Goal: Obtain resource: Obtain resource

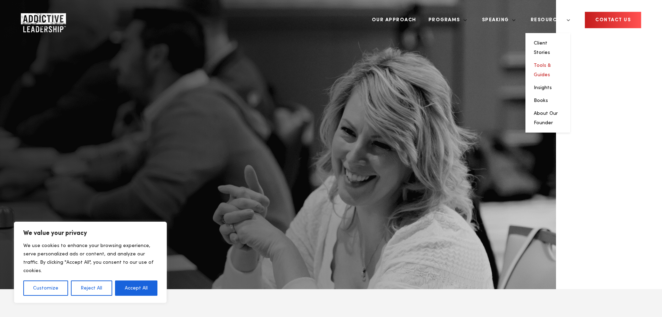
click at [551, 63] on link "Tools & Guides" at bounding box center [542, 70] width 17 height 14
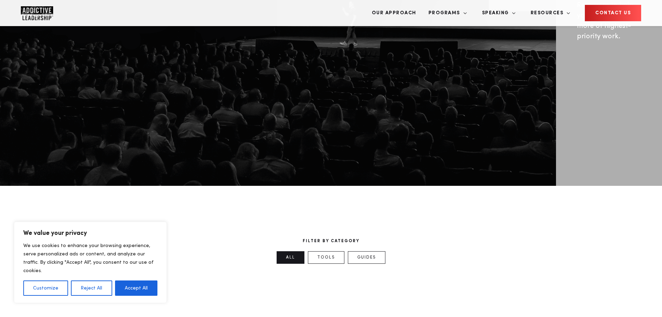
scroll to position [1, 0]
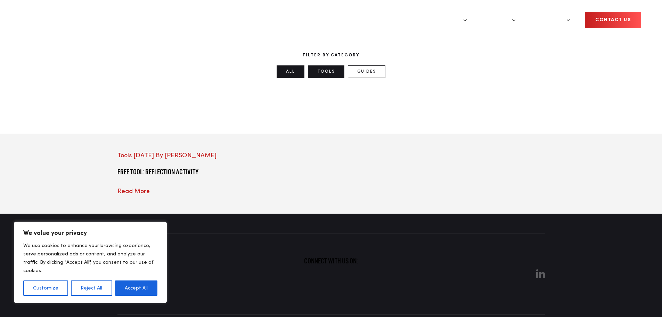
click at [294, 78] on link "All" at bounding box center [291, 71] width 28 height 13
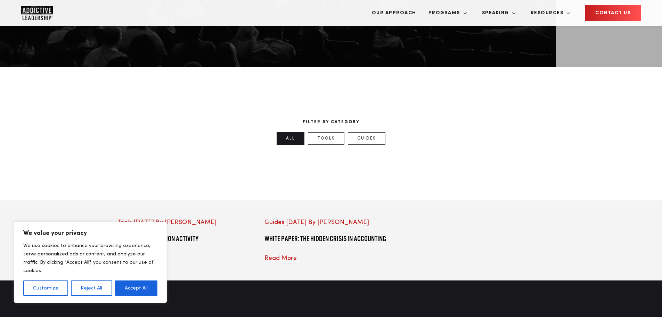
scroll to position [303, 0]
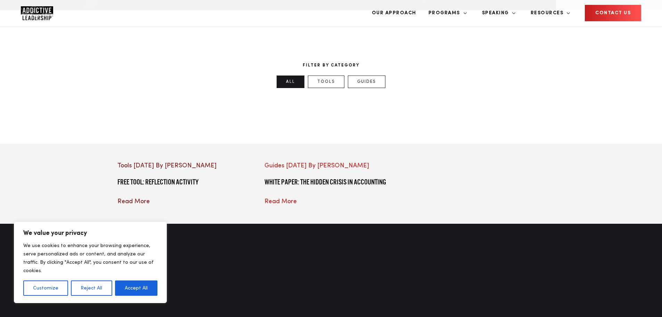
click at [150, 204] on span "Read More" at bounding box center [133, 201] width 32 height 6
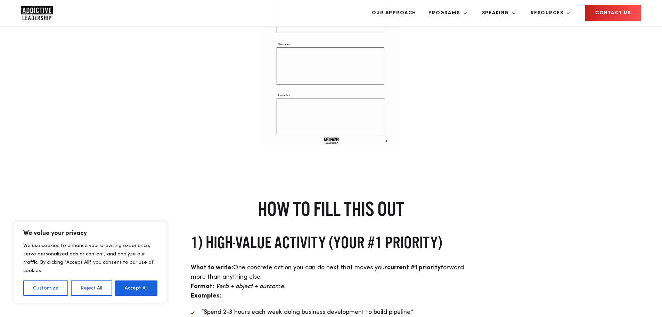
scroll to position [292, 0]
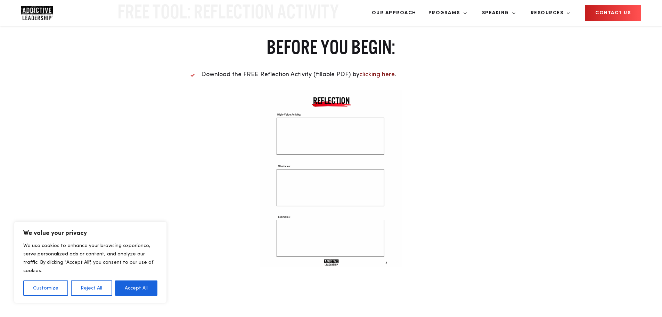
click at [359, 78] on link "clicking here" at bounding box center [376, 74] width 35 height 6
